Goal: Obtain resource: Download file/media

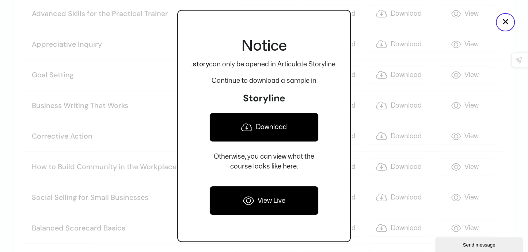
click at [266, 124] on link "Download" at bounding box center [263, 127] width 109 height 29
click at [511, 26] on button "×" at bounding box center [505, 22] width 19 height 18
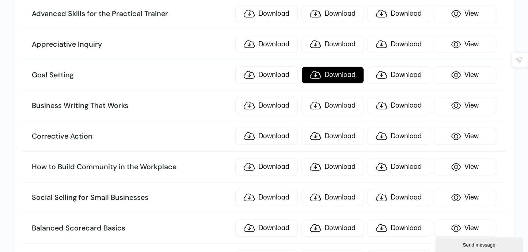
click at [334, 70] on link "Download" at bounding box center [332, 74] width 62 height 17
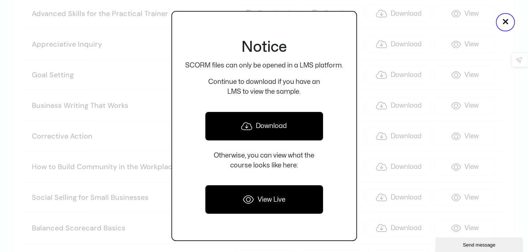
click at [287, 130] on link "Download" at bounding box center [264, 126] width 118 height 29
click at [506, 22] on button "×" at bounding box center [505, 22] width 19 height 18
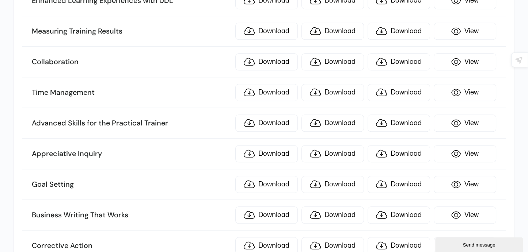
scroll to position [658, 0]
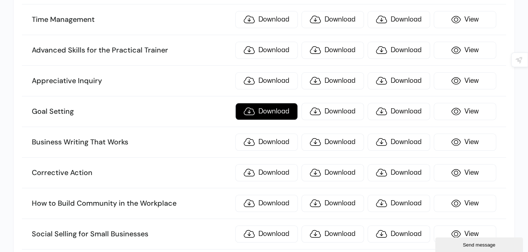
click at [279, 106] on link "Download" at bounding box center [266, 111] width 62 height 17
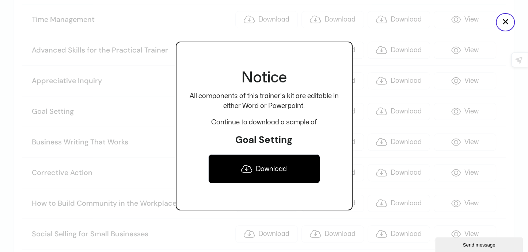
click at [274, 172] on link "Download" at bounding box center [264, 169] width 112 height 29
click at [502, 17] on button "×" at bounding box center [505, 22] width 19 height 18
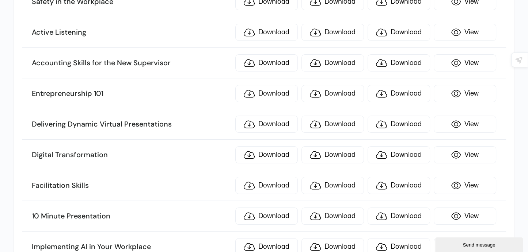
scroll to position [2521, 0]
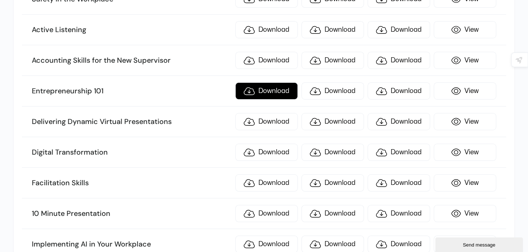
click at [285, 83] on link "Download" at bounding box center [266, 91] width 62 height 17
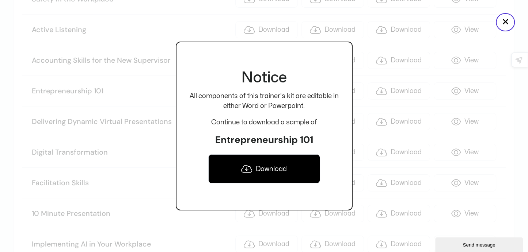
click at [282, 167] on link "Download" at bounding box center [264, 169] width 112 height 29
click at [265, 164] on link "Download" at bounding box center [264, 169] width 112 height 29
click at [501, 18] on button "×" at bounding box center [505, 22] width 19 height 18
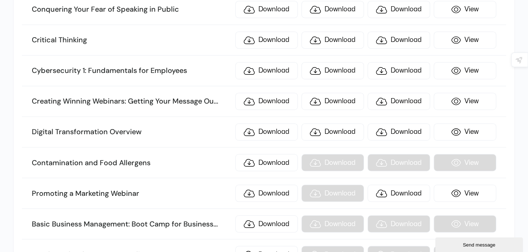
scroll to position [3836, 0]
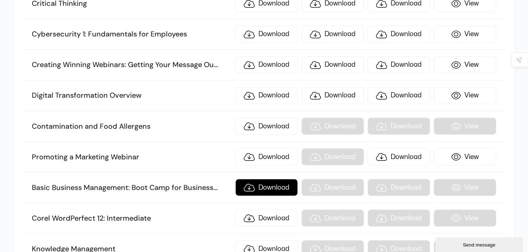
click at [264, 179] on link "Download" at bounding box center [266, 187] width 62 height 17
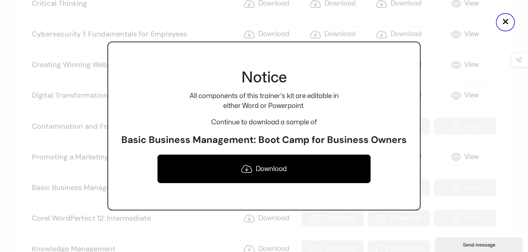
click at [263, 168] on link "Download" at bounding box center [264, 169] width 214 height 29
click at [503, 27] on button "×" at bounding box center [505, 22] width 19 height 18
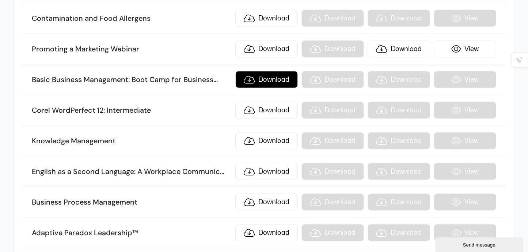
scroll to position [3946, 0]
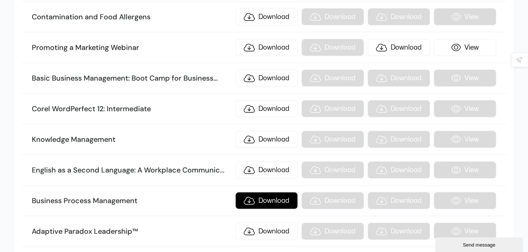
click at [266, 192] on link "Download" at bounding box center [266, 200] width 62 height 17
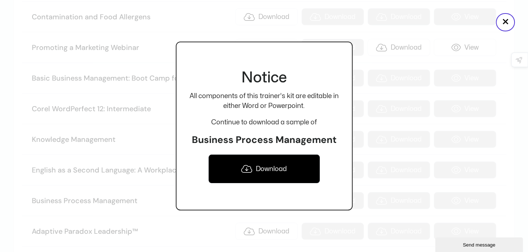
click at [267, 171] on link "Download" at bounding box center [264, 169] width 112 height 29
click at [505, 25] on button "×" at bounding box center [505, 22] width 19 height 18
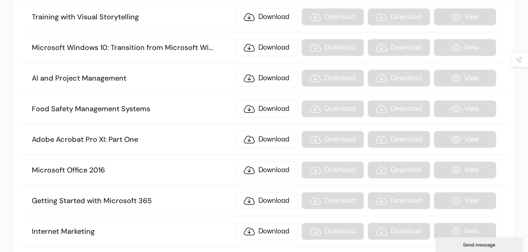
scroll to position [7307, 0]
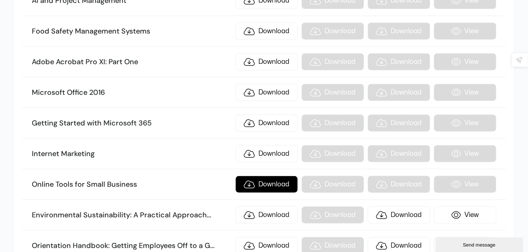
click at [262, 176] on link "Download" at bounding box center [266, 184] width 62 height 17
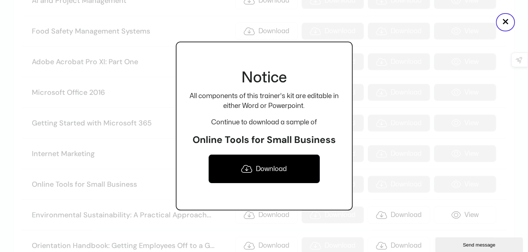
click at [279, 172] on link "Download" at bounding box center [264, 169] width 112 height 29
click at [510, 21] on button "×" at bounding box center [505, 22] width 19 height 18
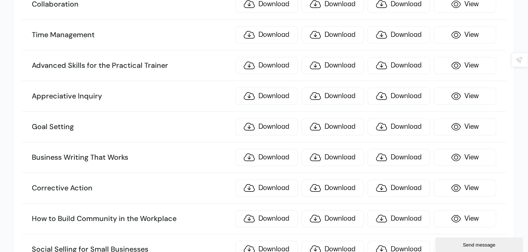
scroll to position [658, 0]
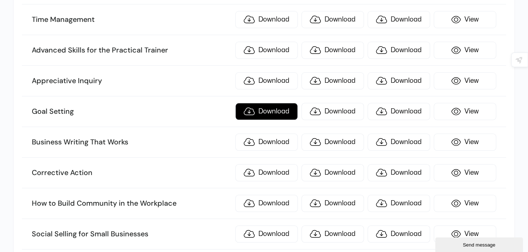
click at [278, 111] on link "Download" at bounding box center [266, 111] width 62 height 17
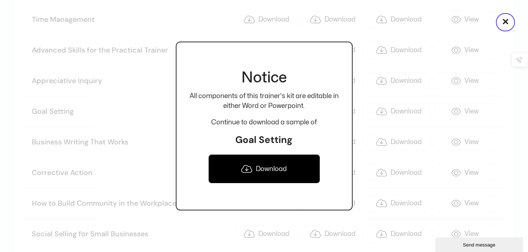
click at [161, 105] on div at bounding box center [264, 126] width 528 height 252
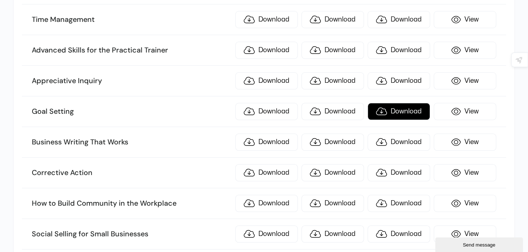
click at [403, 109] on link "Download" at bounding box center [399, 111] width 62 height 17
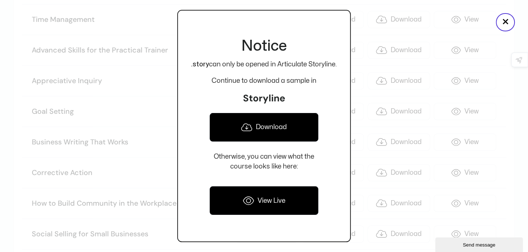
click at [272, 127] on link "Download" at bounding box center [263, 127] width 109 height 29
click at [503, 26] on button "×" at bounding box center [505, 22] width 19 height 18
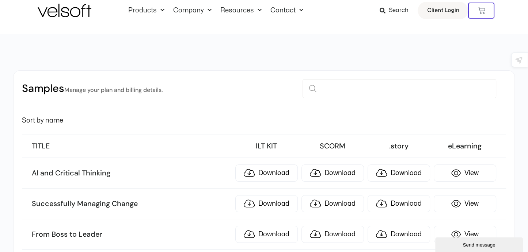
scroll to position [0, 0]
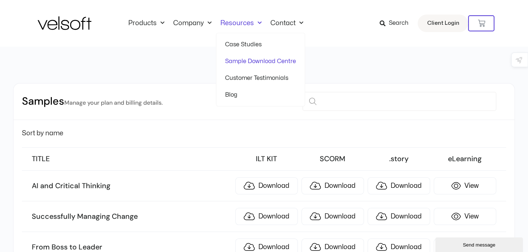
click at [237, 26] on link "Resources" at bounding box center [241, 23] width 50 height 8
